Goal: Task Accomplishment & Management: Complete application form

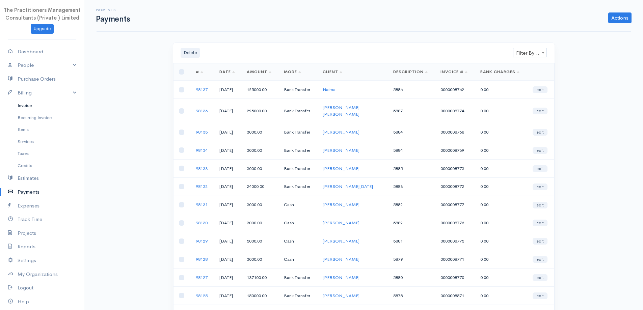
click at [43, 105] on link "Invoice" at bounding box center [42, 106] width 84 height 12
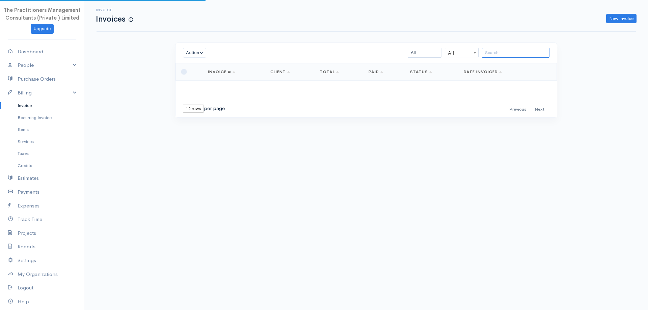
click at [494, 53] on input "search" at bounding box center [516, 53] width 68 height 10
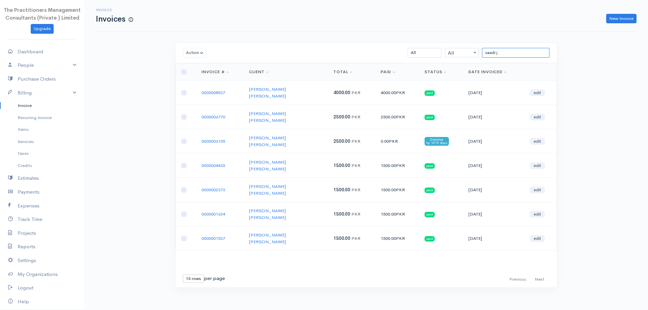
type input "saadi j"
click at [480, 291] on body "The Practitioners Management Consultants (Private ) Limited Upgrade Dashboard P…" at bounding box center [324, 156] width 648 height 313
click at [23, 196] on link "Payments" at bounding box center [42, 192] width 84 height 14
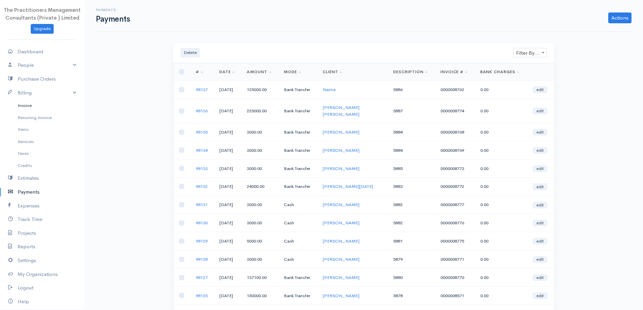
click at [36, 107] on link "Invoice" at bounding box center [42, 106] width 84 height 12
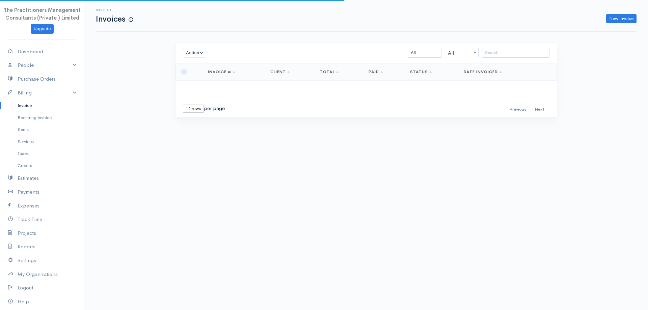
click at [618, 24] on div "Invoice Invoices New Invoice" at bounding box center [367, 16] width 540 height 32
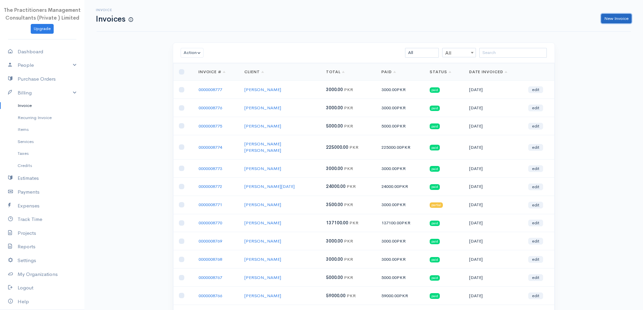
drag, startPoint x: 617, startPoint y: 23, endPoint x: 542, endPoint y: 39, distance: 77.1
click at [617, 22] on link "New Invoice" at bounding box center [617, 19] width 30 height 10
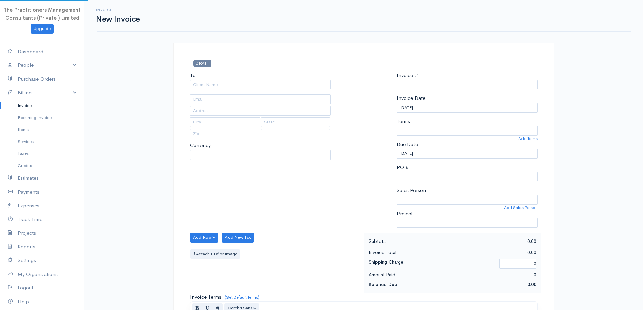
select select "PKR"
select select "[GEOGRAPHIC_DATA]"
type input "0000008778"
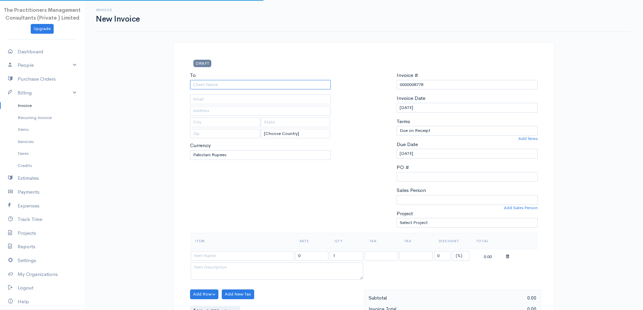
click at [231, 87] on input "To" at bounding box center [260, 85] width 141 height 10
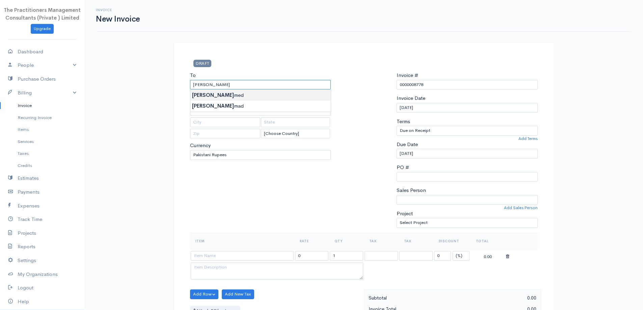
type input "[PERSON_NAME]"
click at [219, 98] on body "The Practitioners Management Consultants (Private ) Limited Upgrade Dashboard P…" at bounding box center [321, 296] width 643 height 593
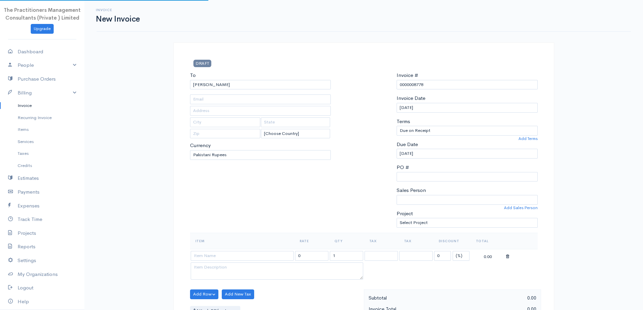
type input "3099"
type input "[GEOGRAPHIC_DATA]"
click at [232, 86] on input "[PERSON_NAME]" at bounding box center [260, 85] width 141 height 10
click at [231, 81] on input "[PERSON_NAME]" at bounding box center [260, 85] width 141 height 10
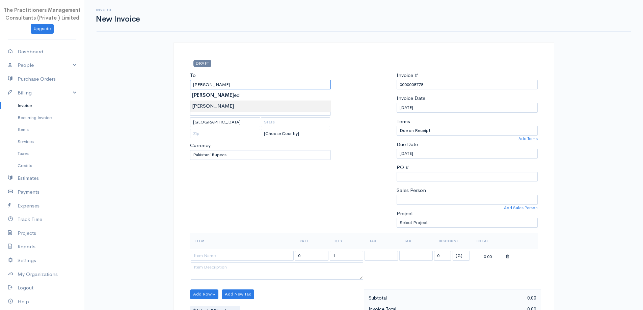
type input "[PERSON_NAME]"
click at [202, 101] on body "The Practitioners Management Consultants (Private ) Limited Upgrade Dashboard P…" at bounding box center [321, 296] width 643 height 593
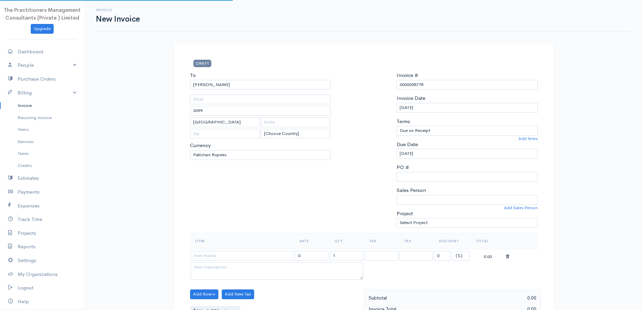
type input "440"
click at [272, 254] on input at bounding box center [242, 256] width 103 height 10
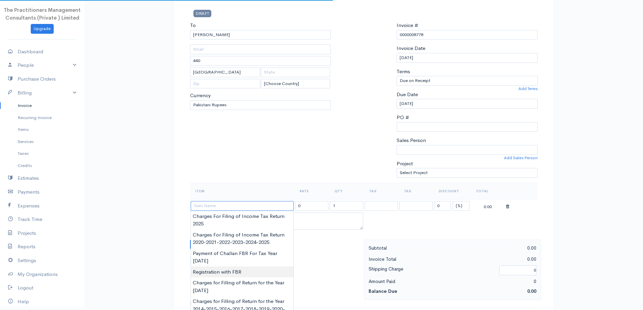
scroll to position [68, 0]
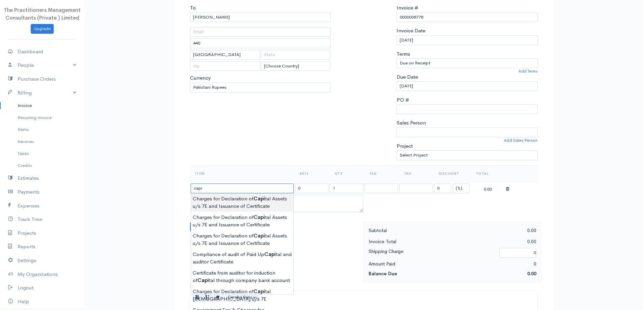
type input "Charges for Declaration of Capital Assets u/s 7E and Issuance of Certificate"
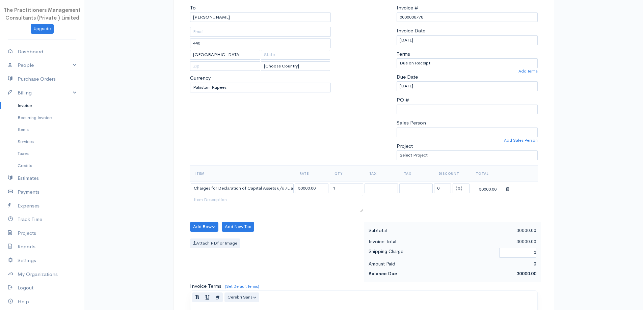
click at [244, 198] on body "The Practitioners Management Consultants (Private ) Limited Upgrade Dashboard P…" at bounding box center [321, 228] width 643 height 593
click at [301, 186] on input "30000.00" at bounding box center [311, 189] width 33 height 10
type input "20000.00"
click at [322, 218] on div "Item Rate Qty Tax Tax Discount Total Charges for Declaration of Capital Assets …" at bounding box center [364, 193] width 348 height 57
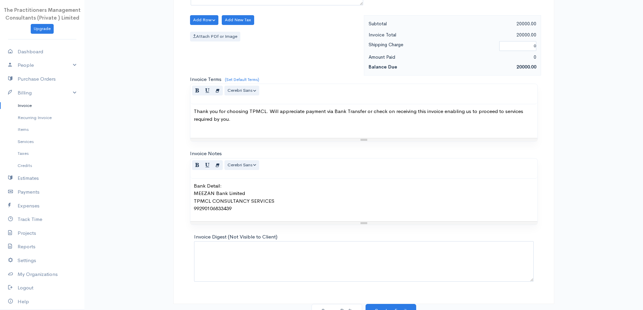
scroll to position [282, 0]
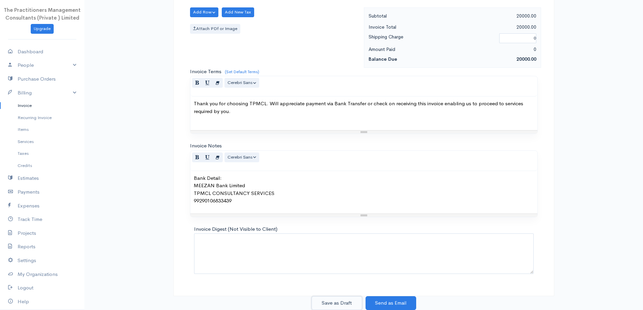
click at [350, 303] on button "Save as Draft" at bounding box center [337, 304] width 51 height 14
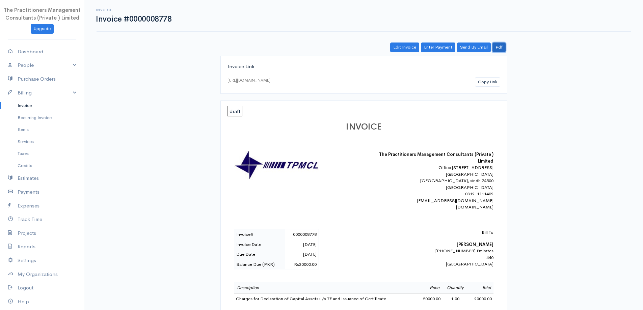
click at [500, 50] on link "Pdf" at bounding box center [499, 48] width 13 height 10
